Goal: Complete application form: Complete application form

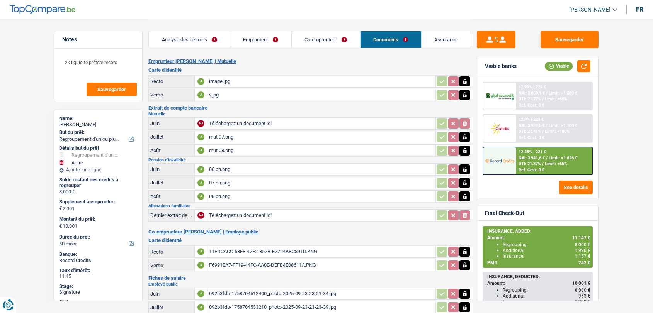
select select "refinancing"
select select "other"
select select "60"
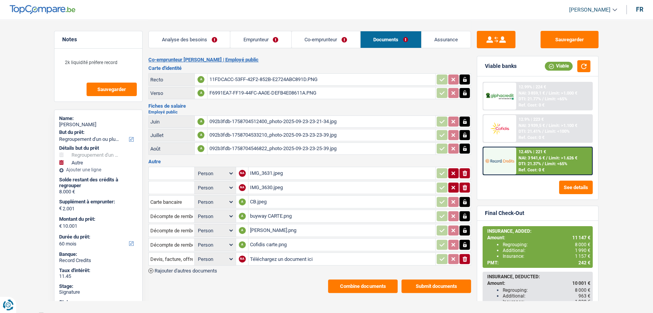
click at [264, 255] on input "Téléchargez un document ici" at bounding box center [342, 259] width 184 height 12
type input "C:\fakepath\IMG-20251002-WA0002.jpg"
click at [217, 269] on span "Rajouter d'autres documents" at bounding box center [186, 271] width 63 height 5
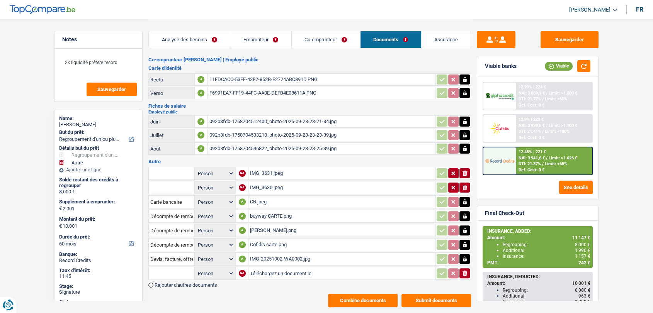
click at [271, 270] on input "Téléchargez un document ici" at bounding box center [342, 274] width 184 height 12
type input "C:\fakepath\IMG-20251002-WA0003.jpg"
click at [179, 253] on input "Devis, facture, offre, bon de commande" at bounding box center [171, 259] width 43 height 12
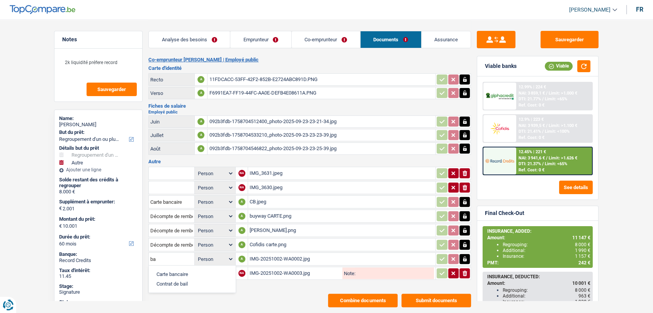
click at [178, 270] on li "Carte bancaire" at bounding box center [192, 275] width 79 height 10
type input "Carte bancaire"
click at [171, 267] on input "text" at bounding box center [171, 273] width 43 height 12
click at [179, 284] on li "Carte bancaire" at bounding box center [192, 289] width 79 height 10
type input "Carte bancaire"
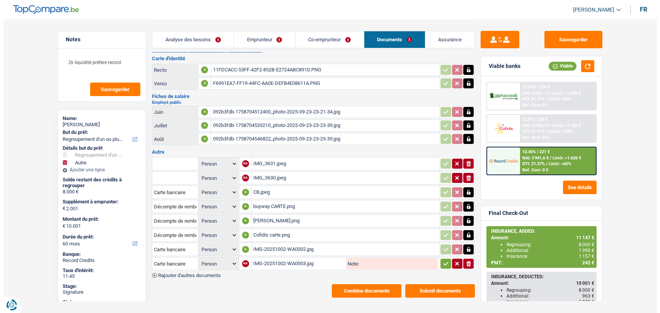
scroll to position [186, 0]
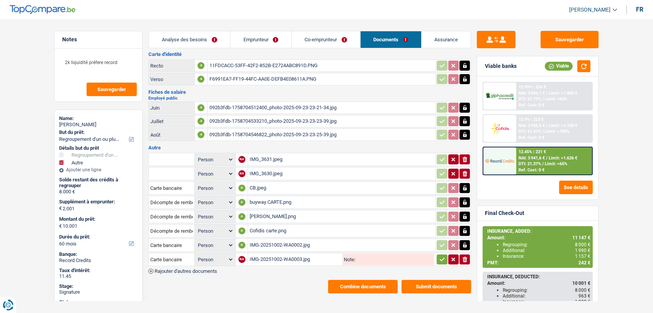
click at [439, 256] on icon "button" at bounding box center [442, 260] width 6 height 8
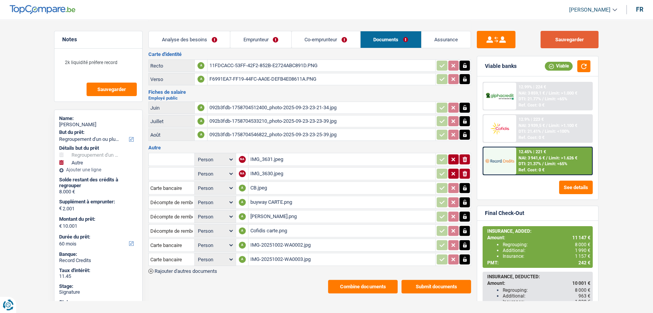
click at [560, 37] on button "Sauvegarder" at bounding box center [570, 39] width 58 height 17
click at [349, 280] on button "Combine documents" at bounding box center [363, 287] width 70 height 14
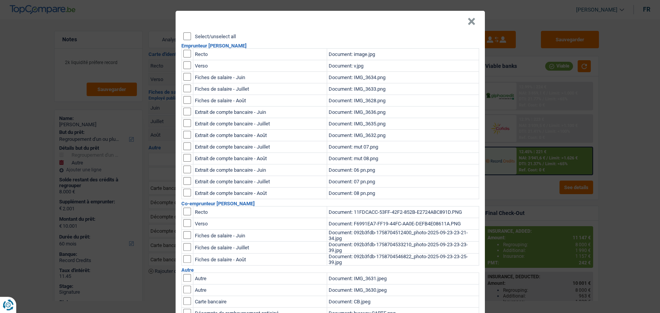
scroll to position [0, 0]
click at [184, 35] on input "Select/unselect all" at bounding box center [187, 36] width 8 height 8
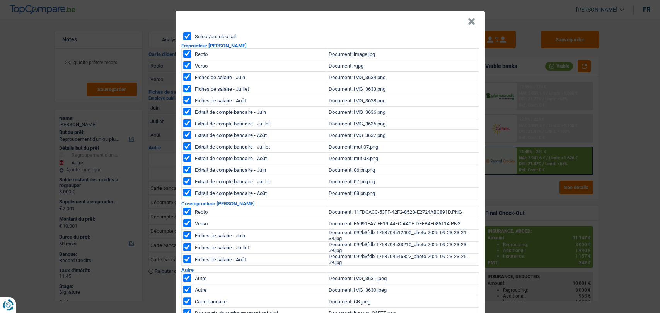
checkbox input "true"
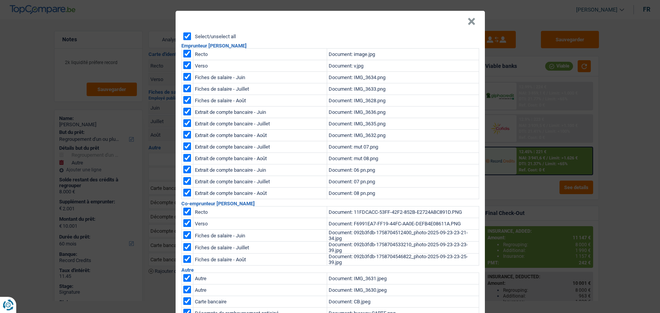
checkbox input "true"
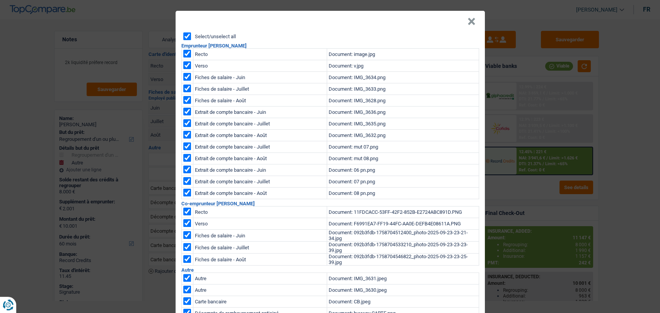
checkbox input "true"
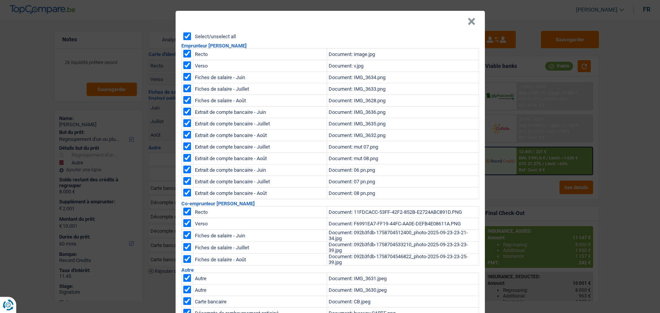
checkbox input "true"
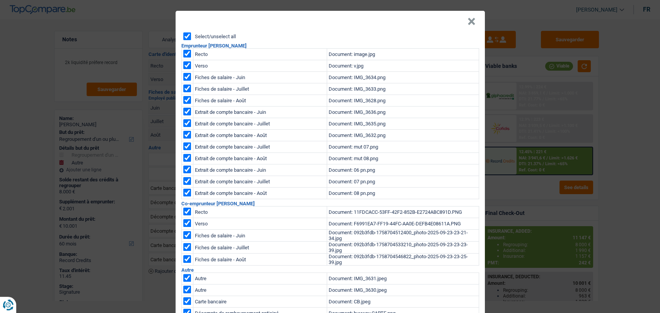
checkbox input "true"
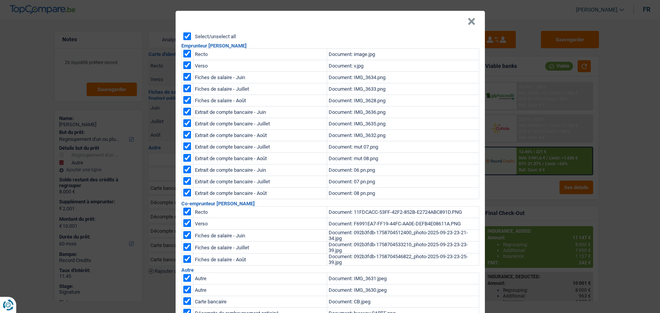
checkbox input "true"
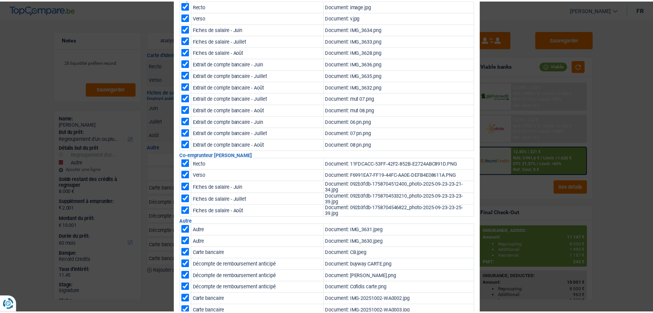
scroll to position [99, 0]
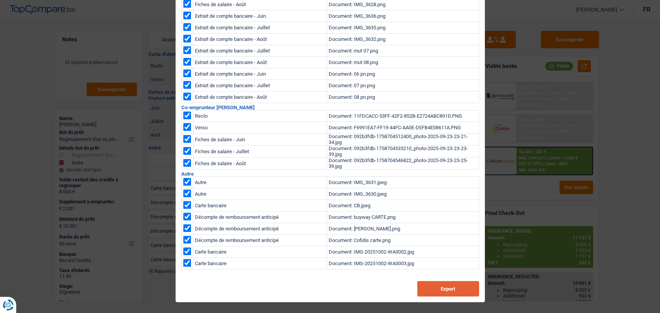
click at [446, 290] on button "Export" at bounding box center [448, 288] width 62 height 15
click at [599, 146] on div "× Select/unselect all Emprunteur [PERSON_NAME] Recto Document: image.jpg Verso …" at bounding box center [330, 156] width 660 height 313
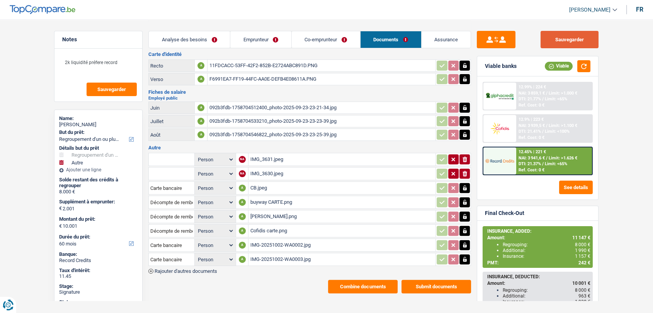
click at [544, 41] on div "Sauvegarder" at bounding box center [538, 39] width 122 height 17
click at [576, 40] on button "Sauvegarder" at bounding box center [570, 39] width 58 height 17
